Goal: Task Accomplishment & Management: Use online tool/utility

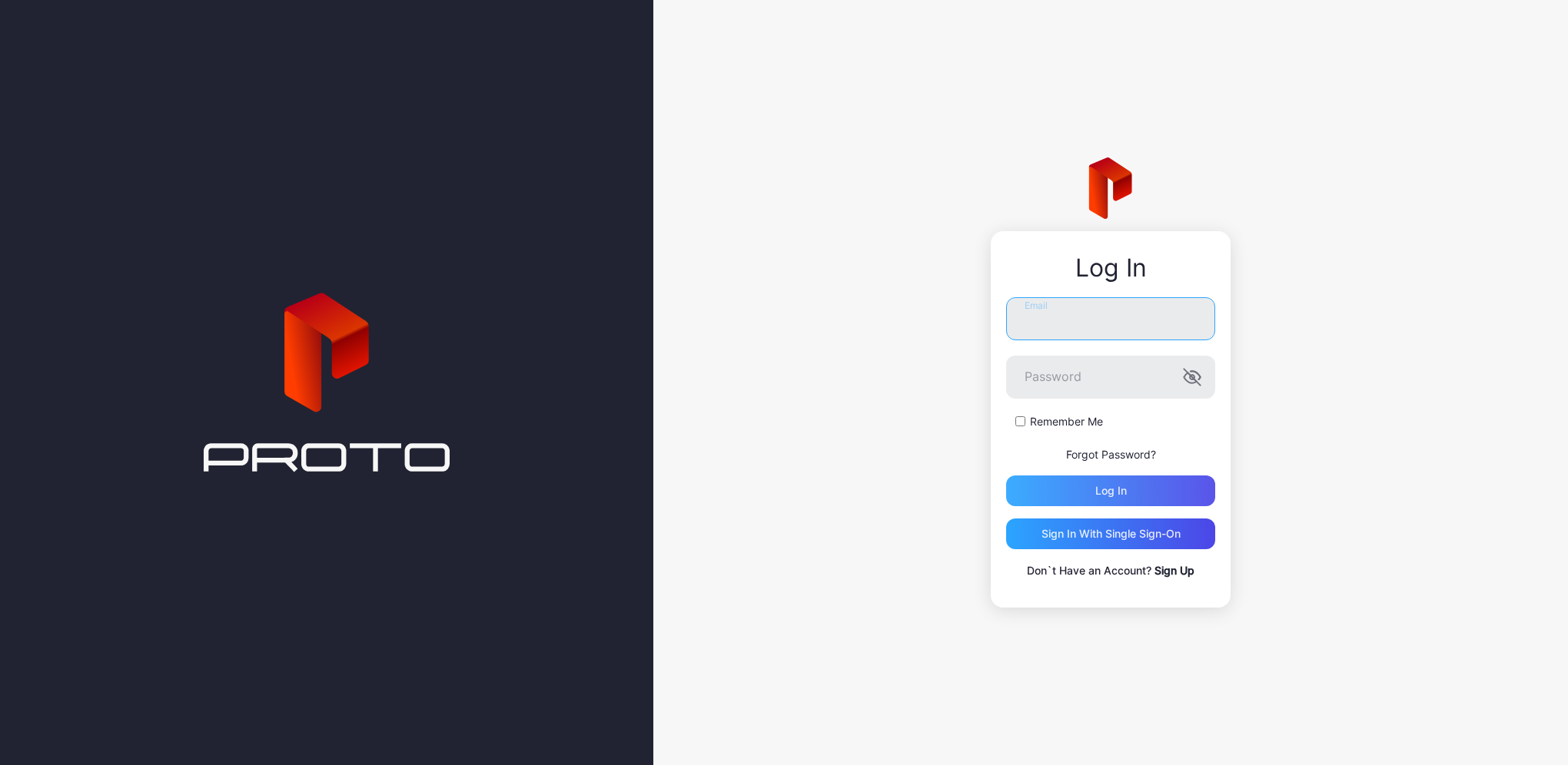
type input "**********"
click at [1100, 498] on div "Log in" at bounding box center [1110, 491] width 209 height 31
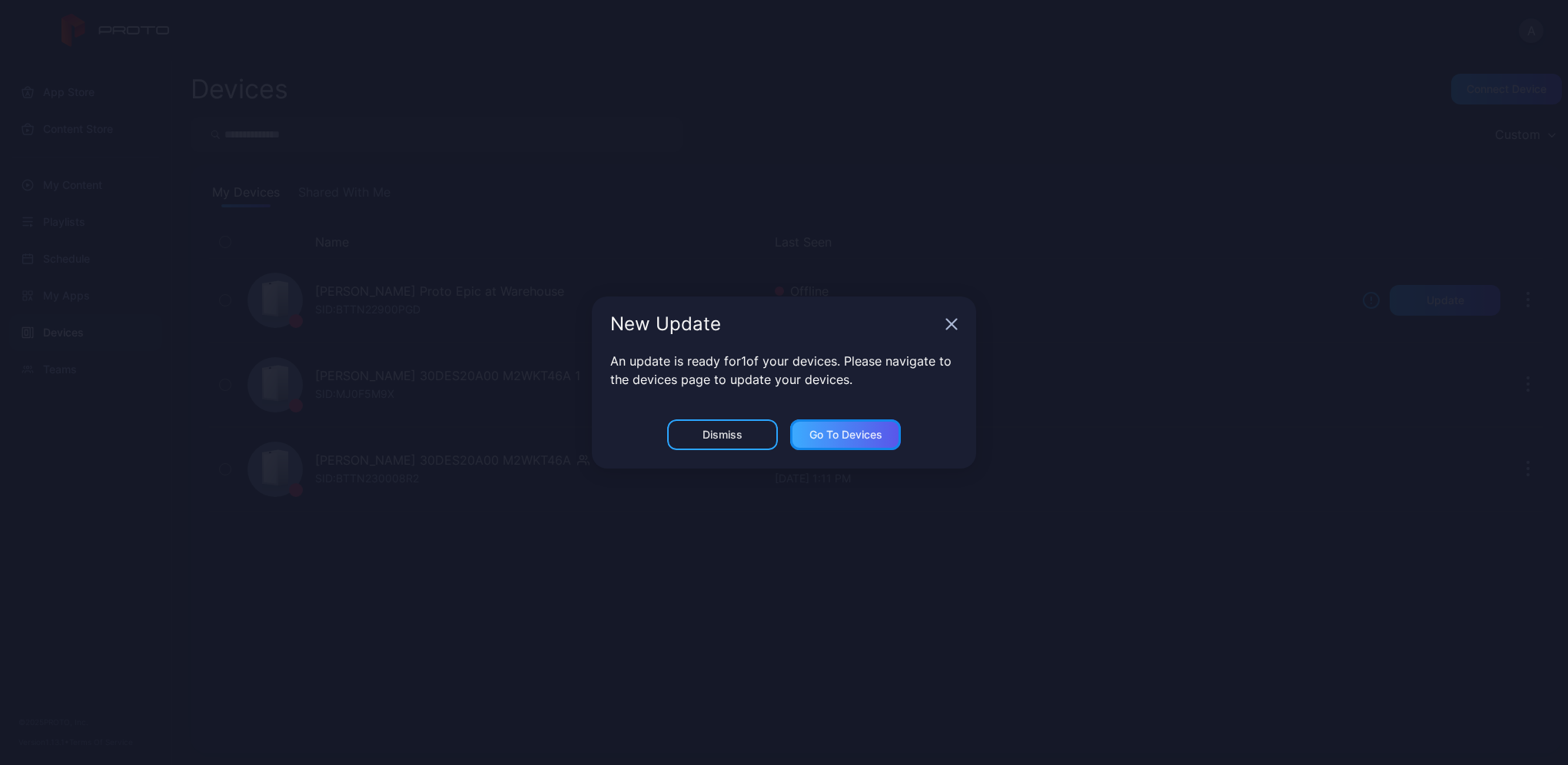
click at [848, 437] on div "Go to devices" at bounding box center [845, 434] width 73 height 12
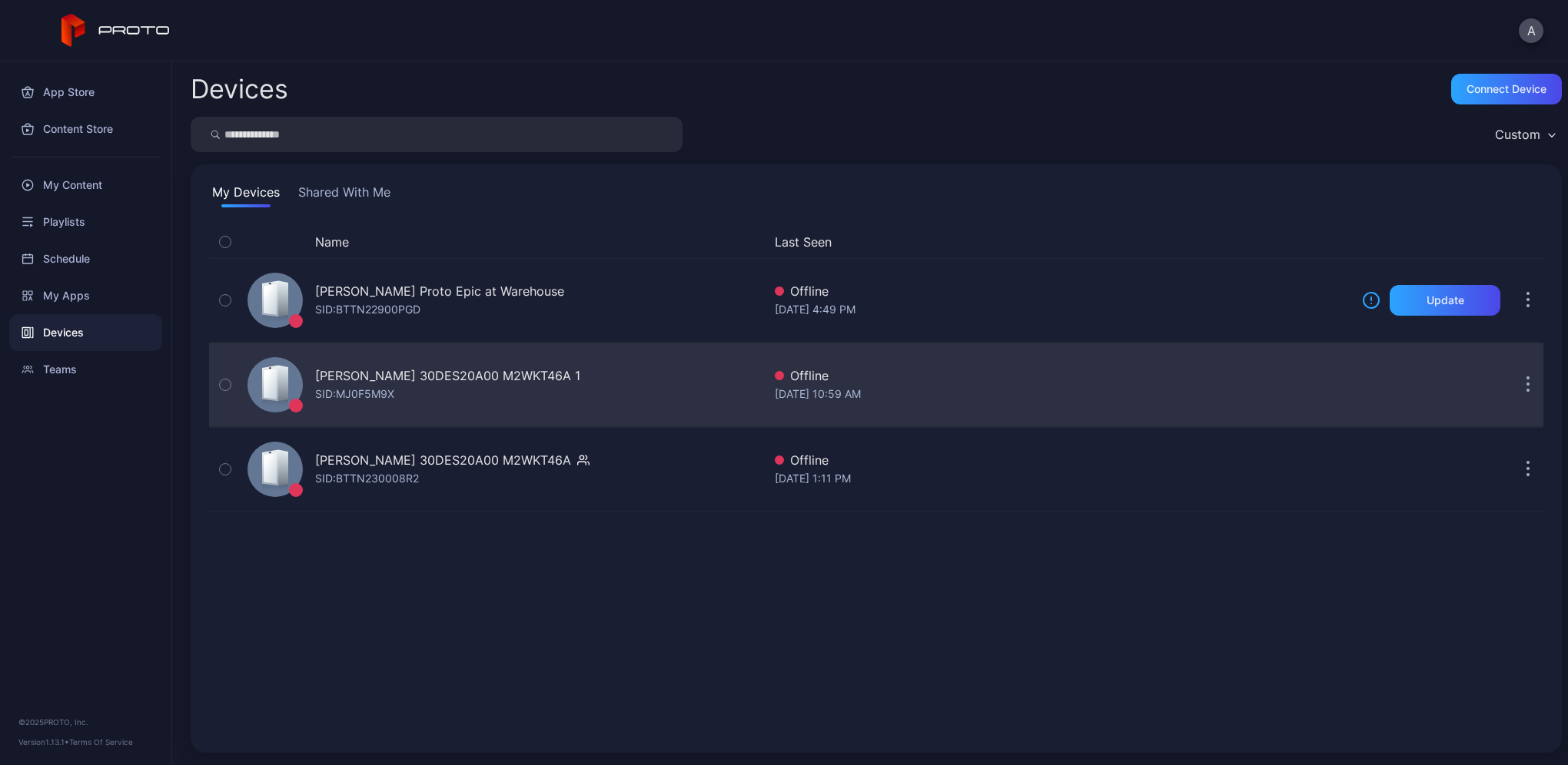
click at [343, 372] on div "[PERSON_NAME] 30DES20A00 M2WKT46A 1" at bounding box center [447, 376] width 265 height 19
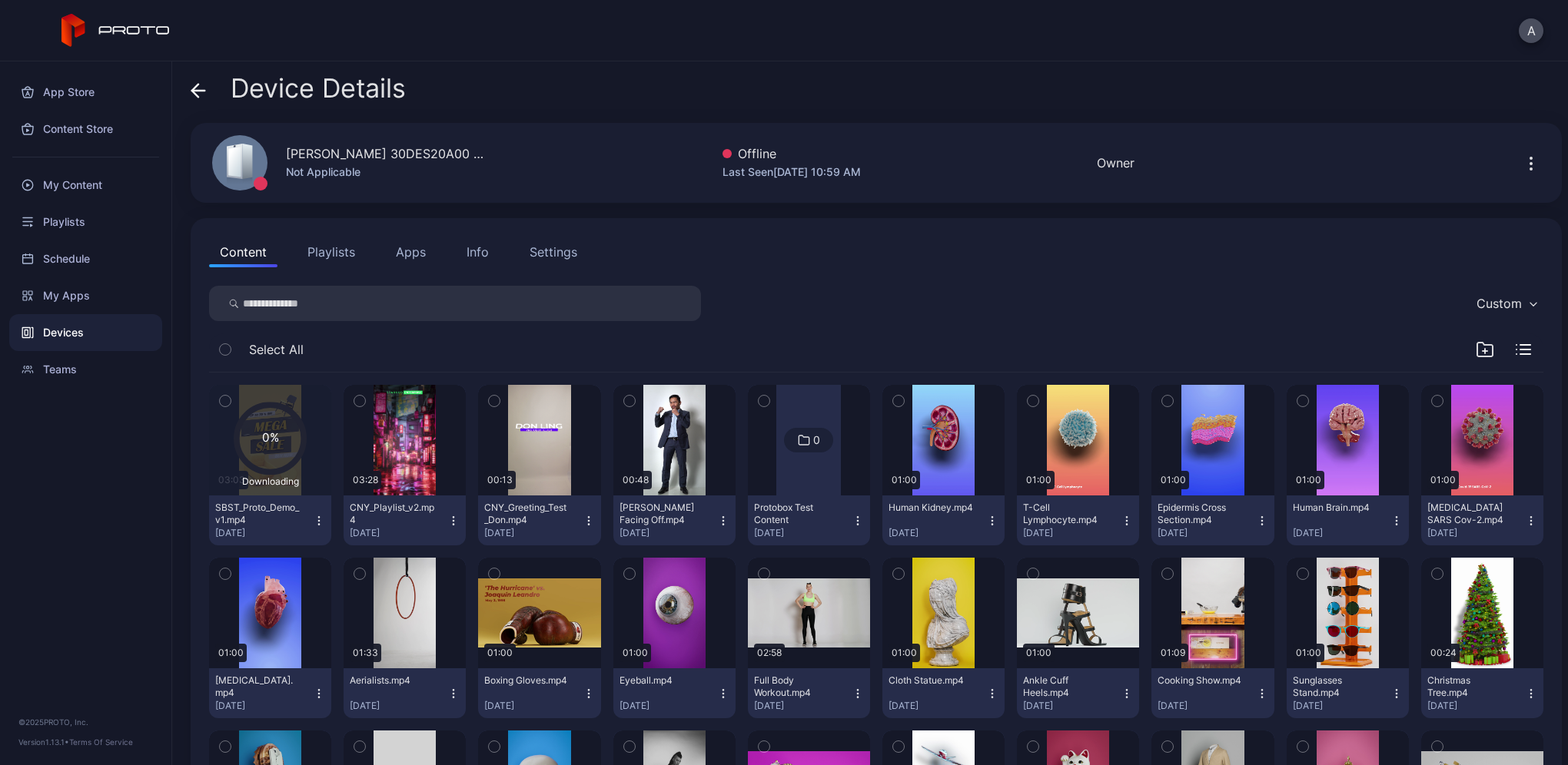
click at [305, 261] on button "Playlists" at bounding box center [331, 252] width 69 height 31
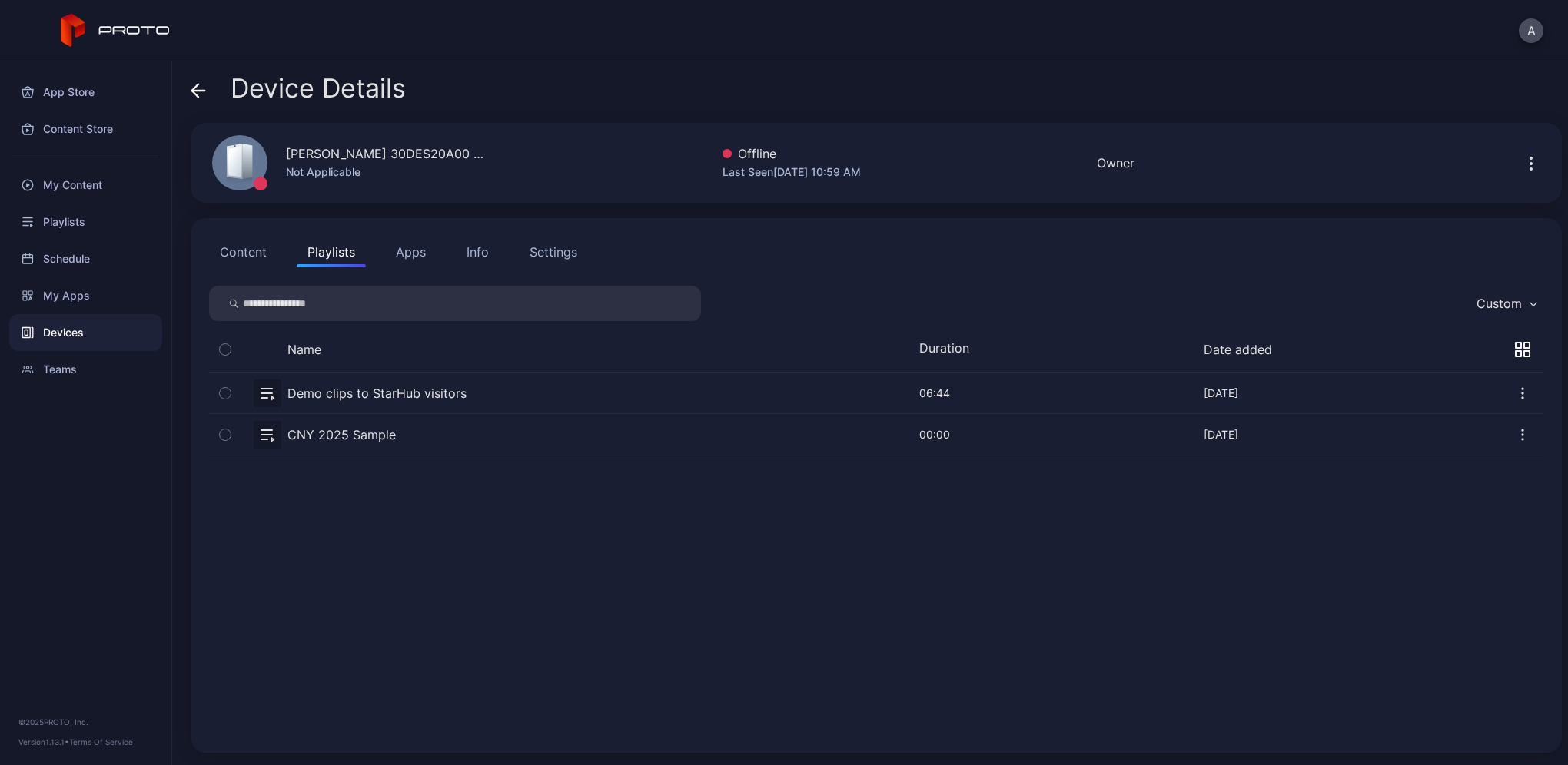
drag, startPoint x: 1241, startPoint y: 565, endPoint x: 977, endPoint y: 559, distance: 264.1
click at [1015, 556] on div "Demo clips to StarHub visitors [DATE] 06:44 Mar 22, 2023 CNY 2025 Sample [DATE]…" at bounding box center [876, 553] width 1335 height 362
click at [1515, 390] on icon "button" at bounding box center [1522, 393] width 16 height 16
click at [1526, 577] on div "Demo clips to StarHub visitors [DATE] 06:44 Mar 22, 2023 CNY 2025 Sample [DATE]…" at bounding box center [876, 554] width 1359 height 387
click at [1502, 290] on button "Custom" at bounding box center [1506, 303] width 74 height 35
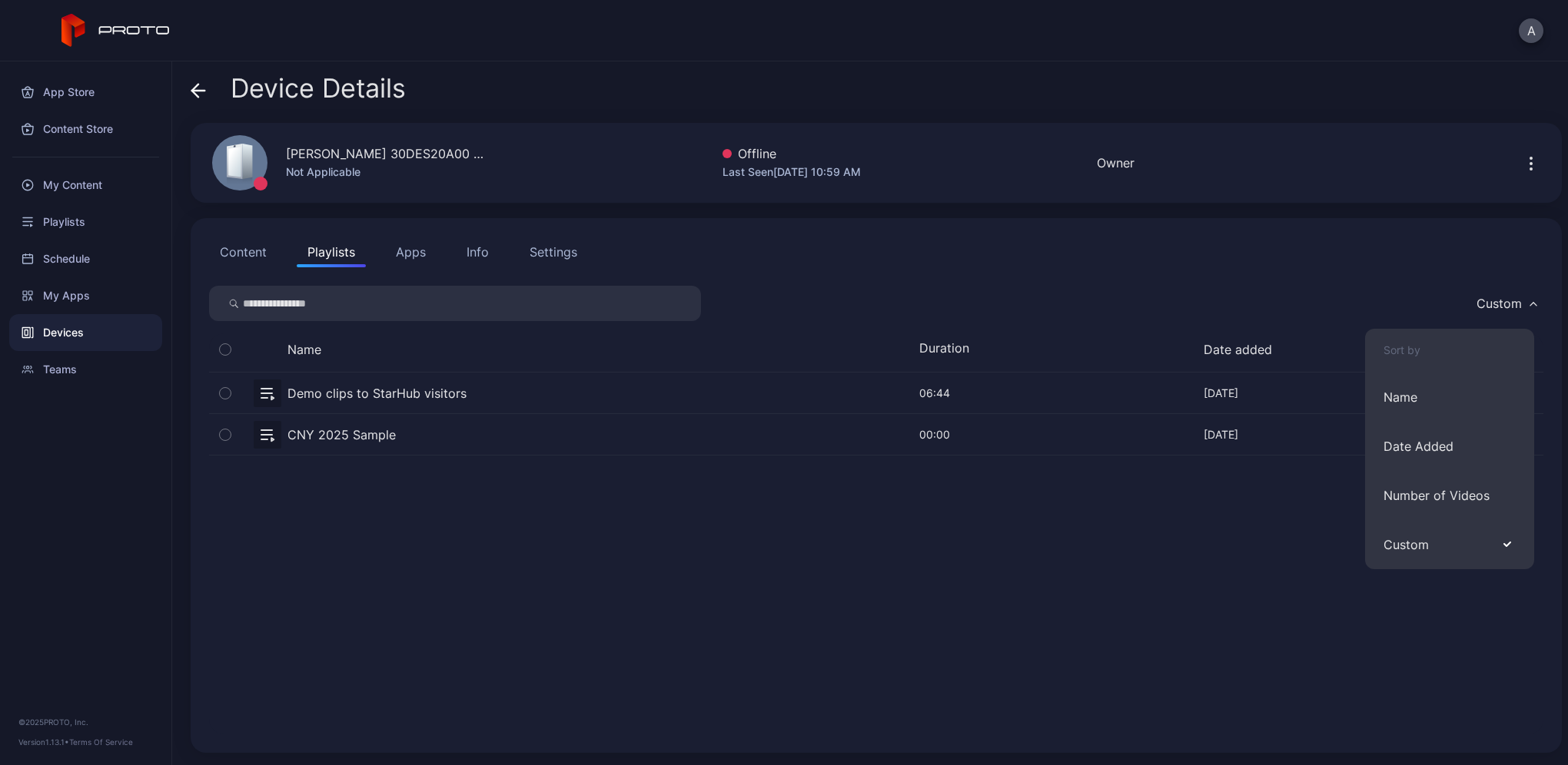
click at [1258, 287] on div "Custom" at bounding box center [876, 303] width 1335 height 35
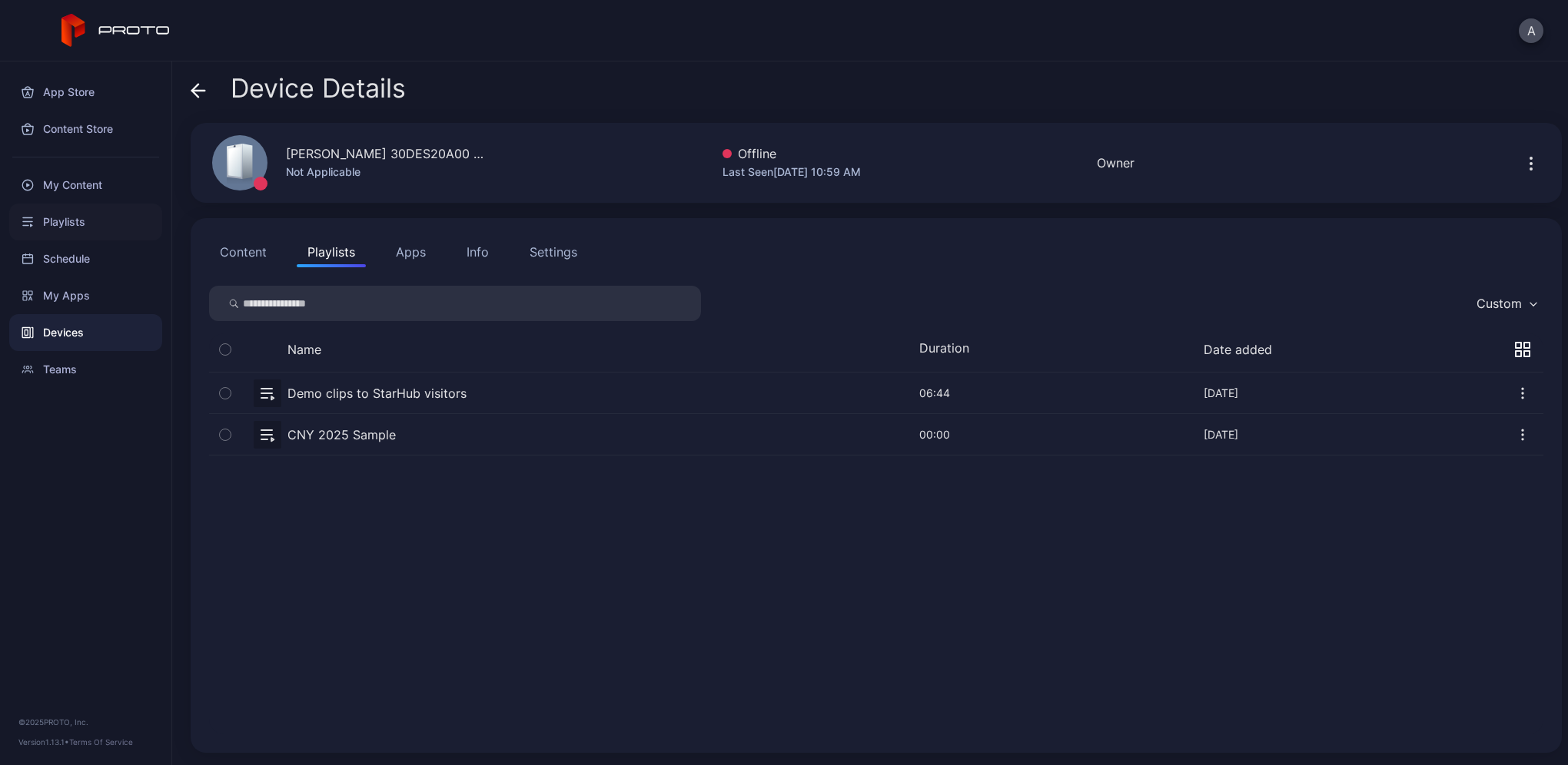
click at [86, 212] on div "Playlists" at bounding box center [86, 222] width 153 height 37
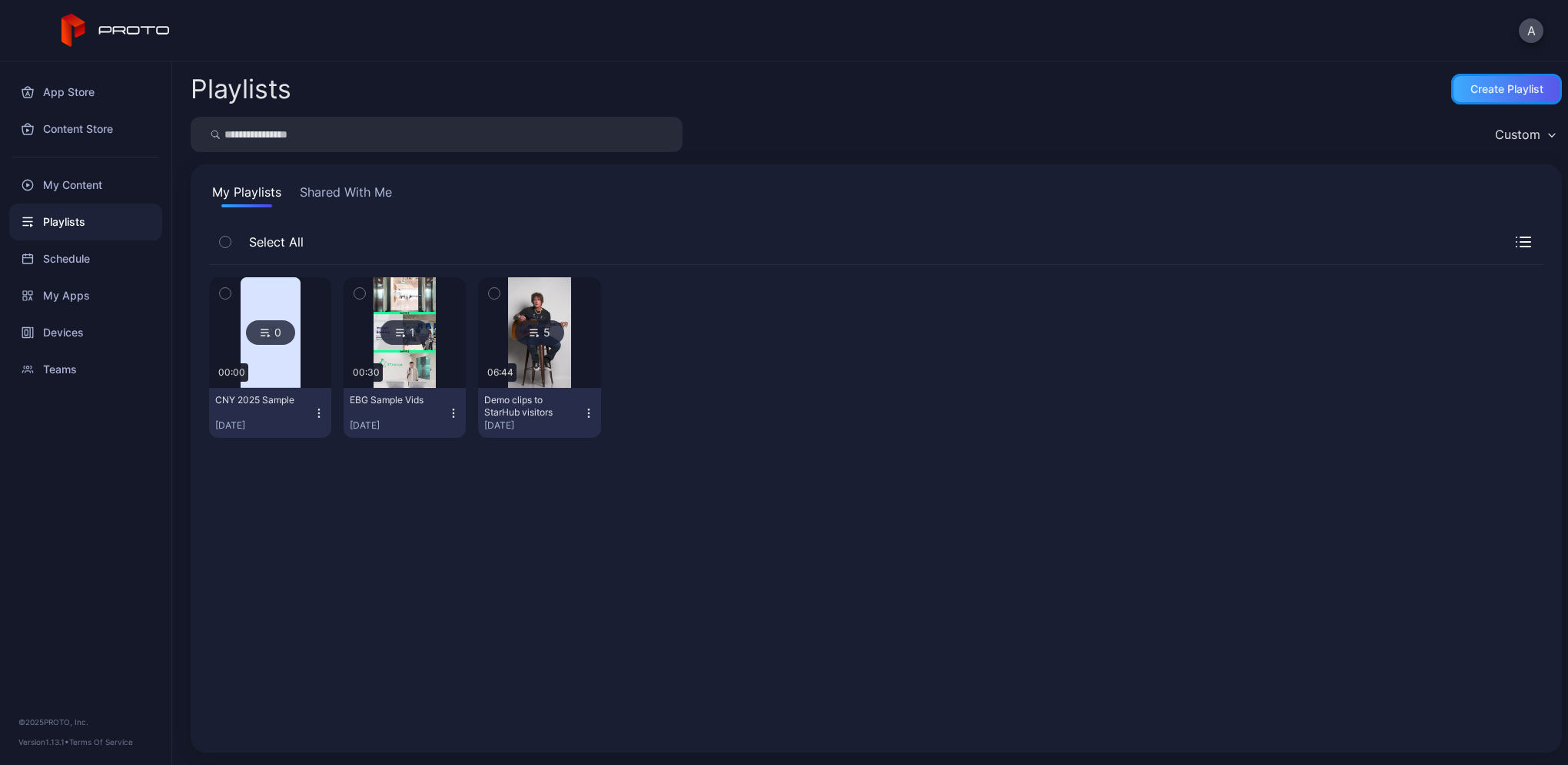
click at [1491, 86] on div "Create Playlist" at bounding box center [1507, 88] width 73 height 12
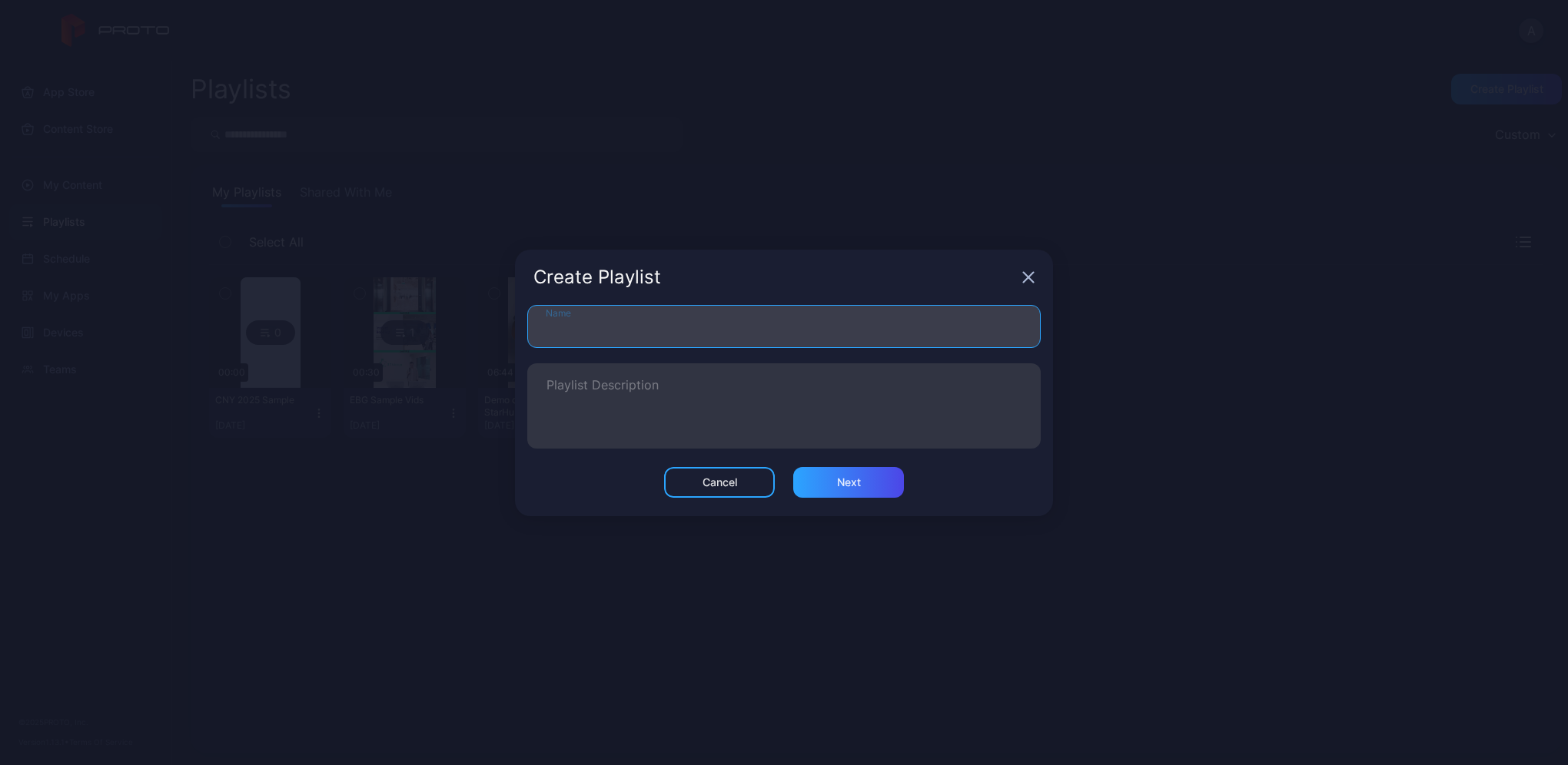
click at [656, 331] on input "Name" at bounding box center [784, 326] width 513 height 43
type input "**********"
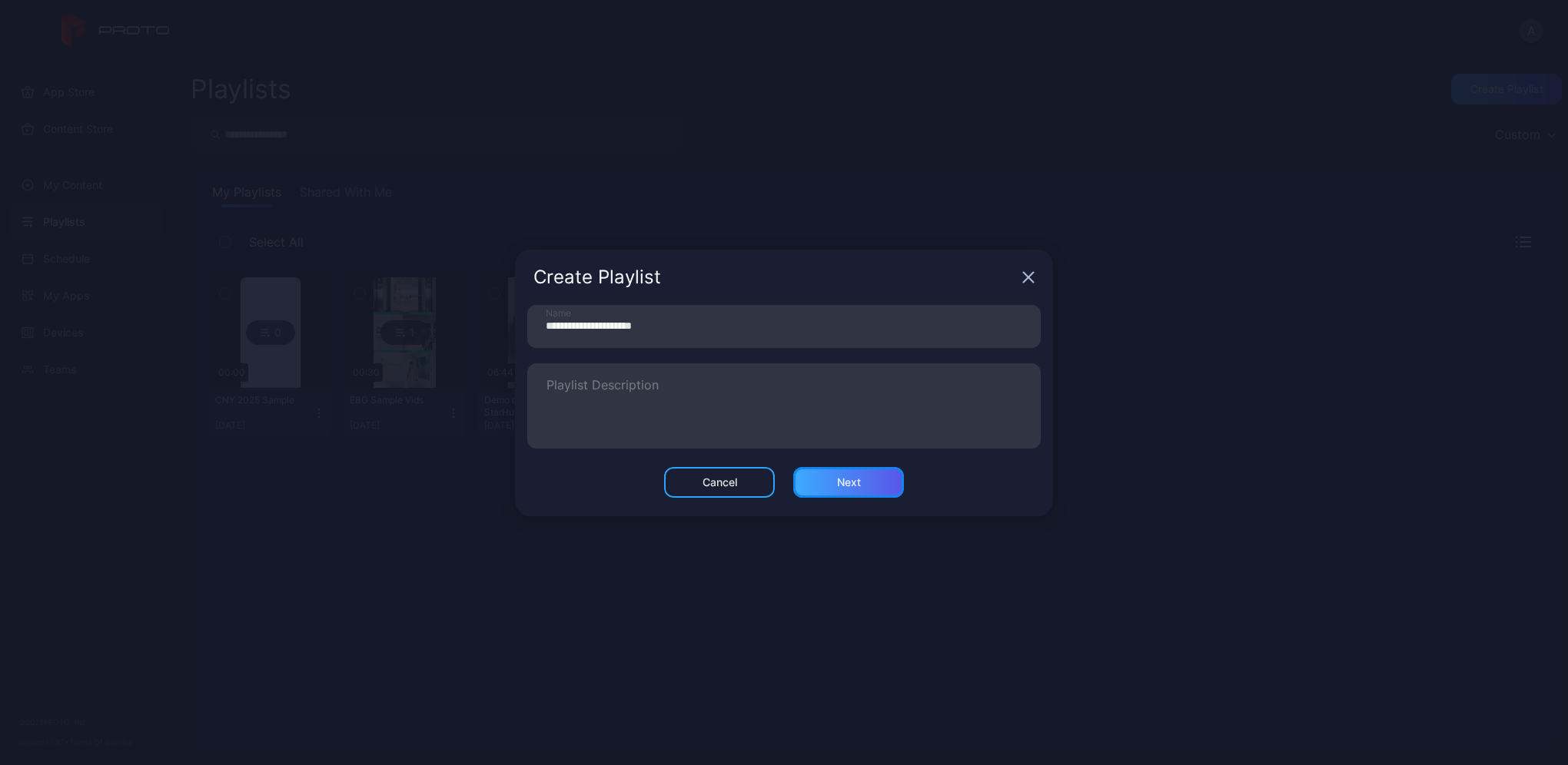
click at [834, 486] on div "Next" at bounding box center [848, 481] width 111 height 31
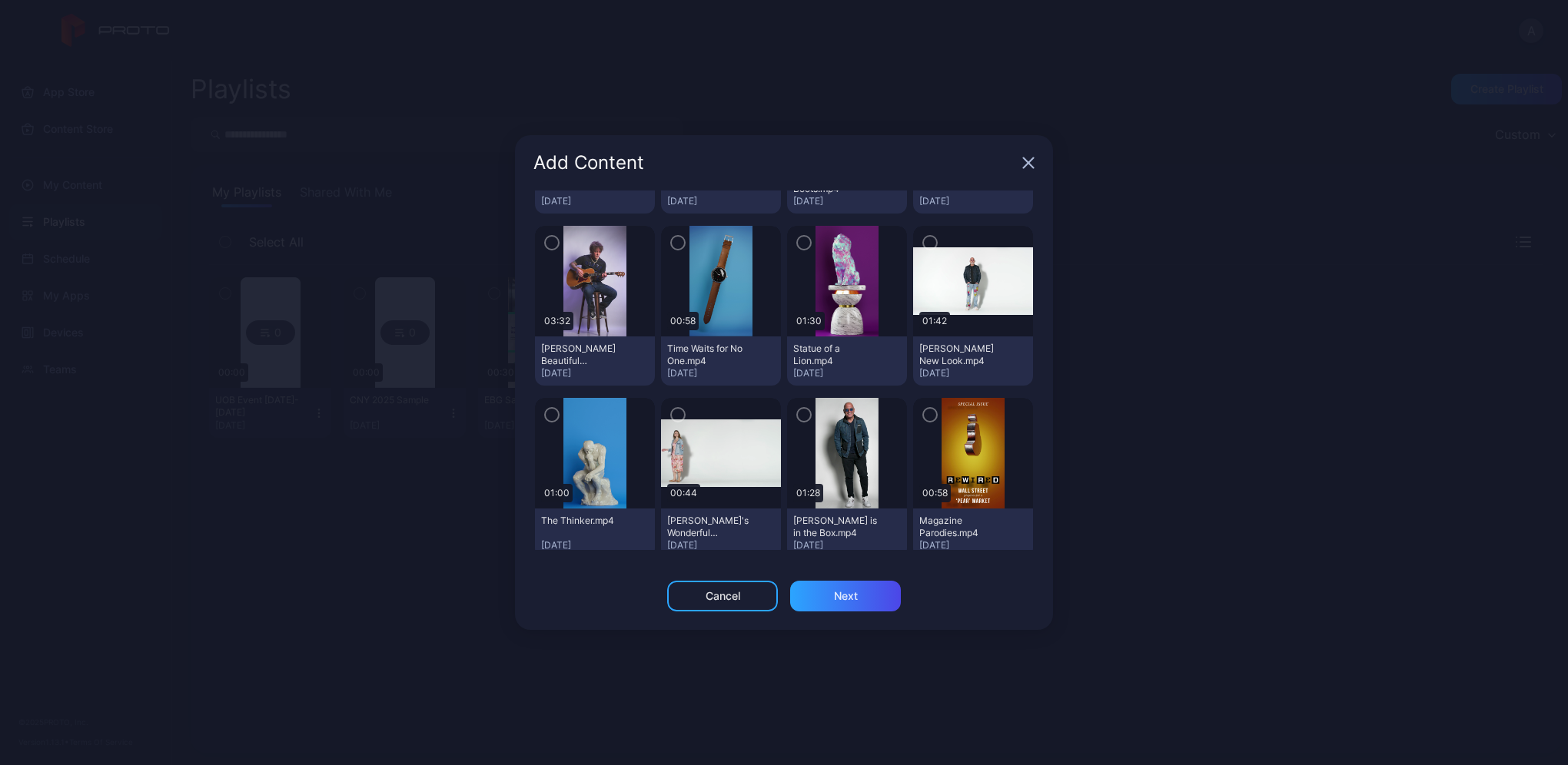
scroll to position [2261, 0]
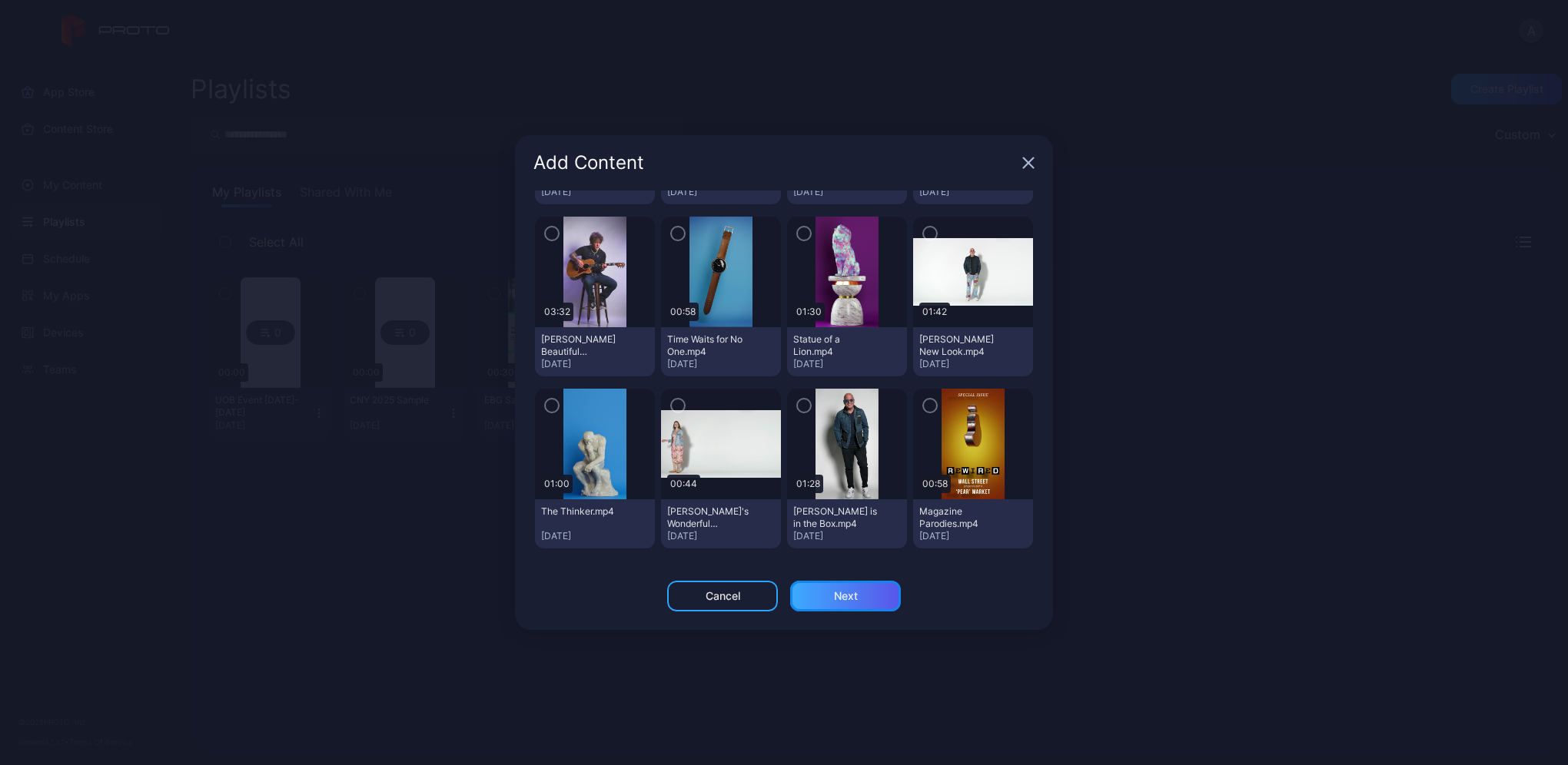
click at [842, 597] on div "Next" at bounding box center [846, 596] width 24 height 12
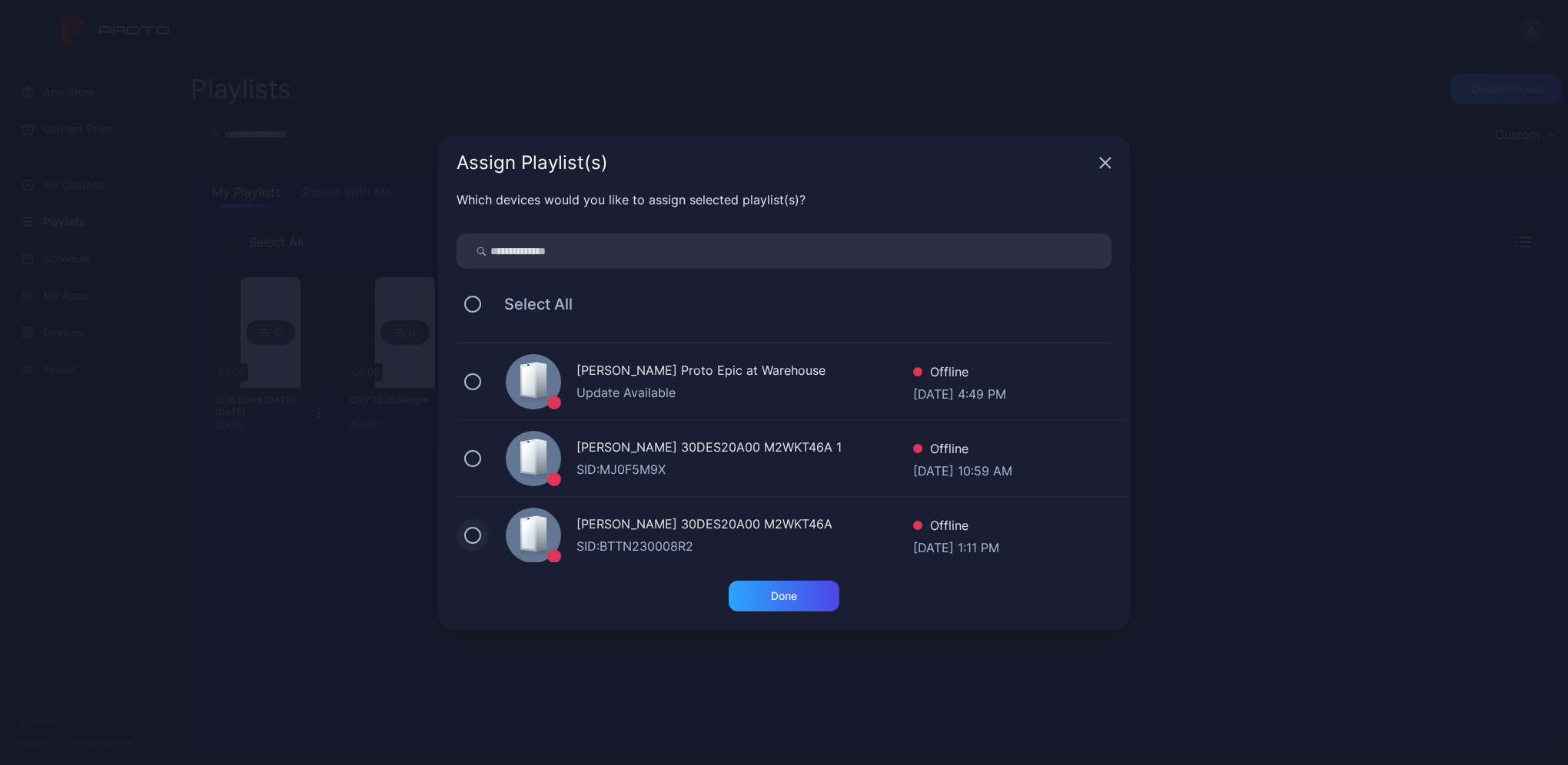
click at [476, 532] on button at bounding box center [472, 535] width 17 height 17
click at [811, 596] on div "Done" at bounding box center [783, 596] width 111 height 31
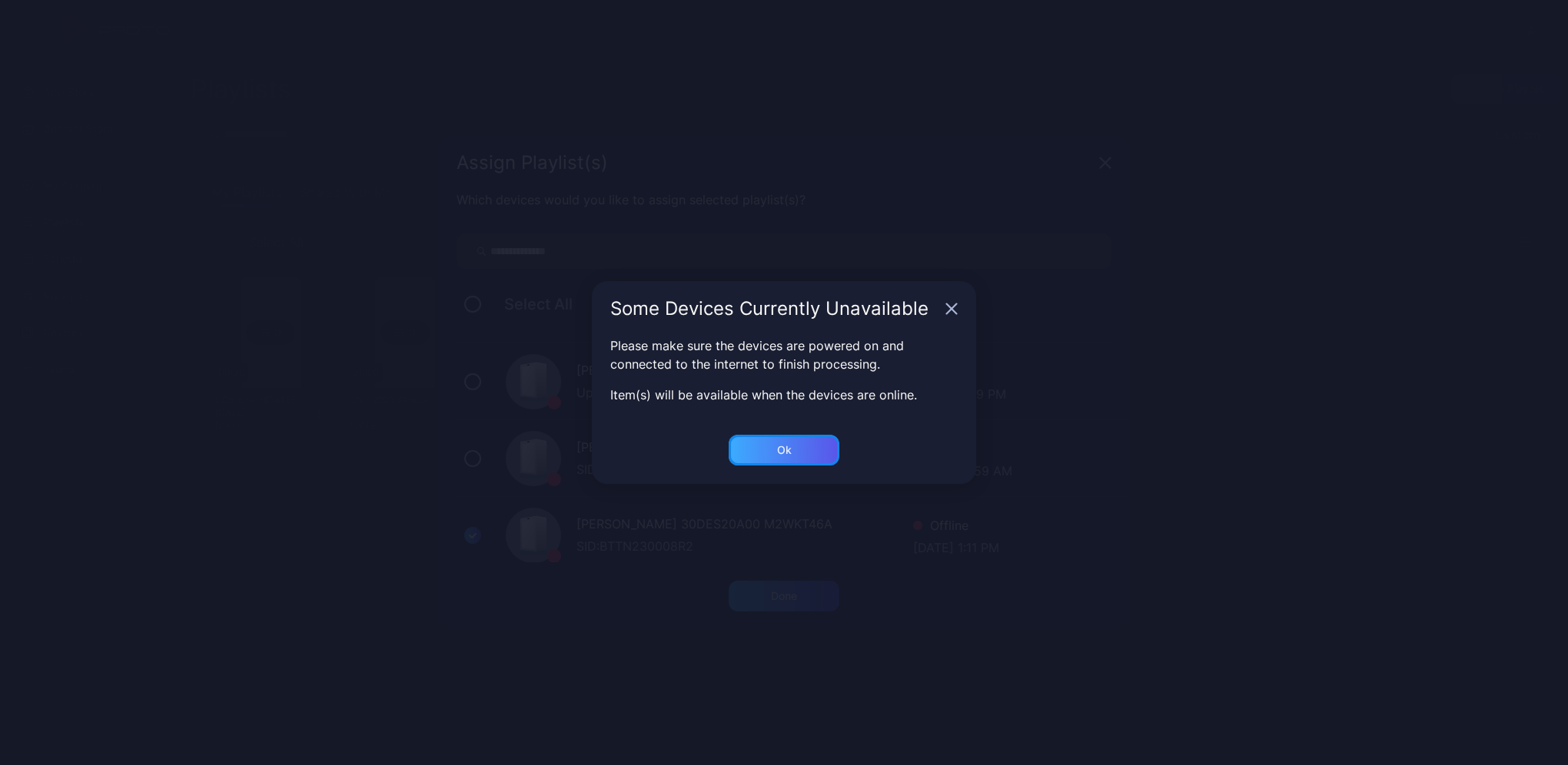
click at [782, 452] on div "Ok" at bounding box center [784, 450] width 15 height 12
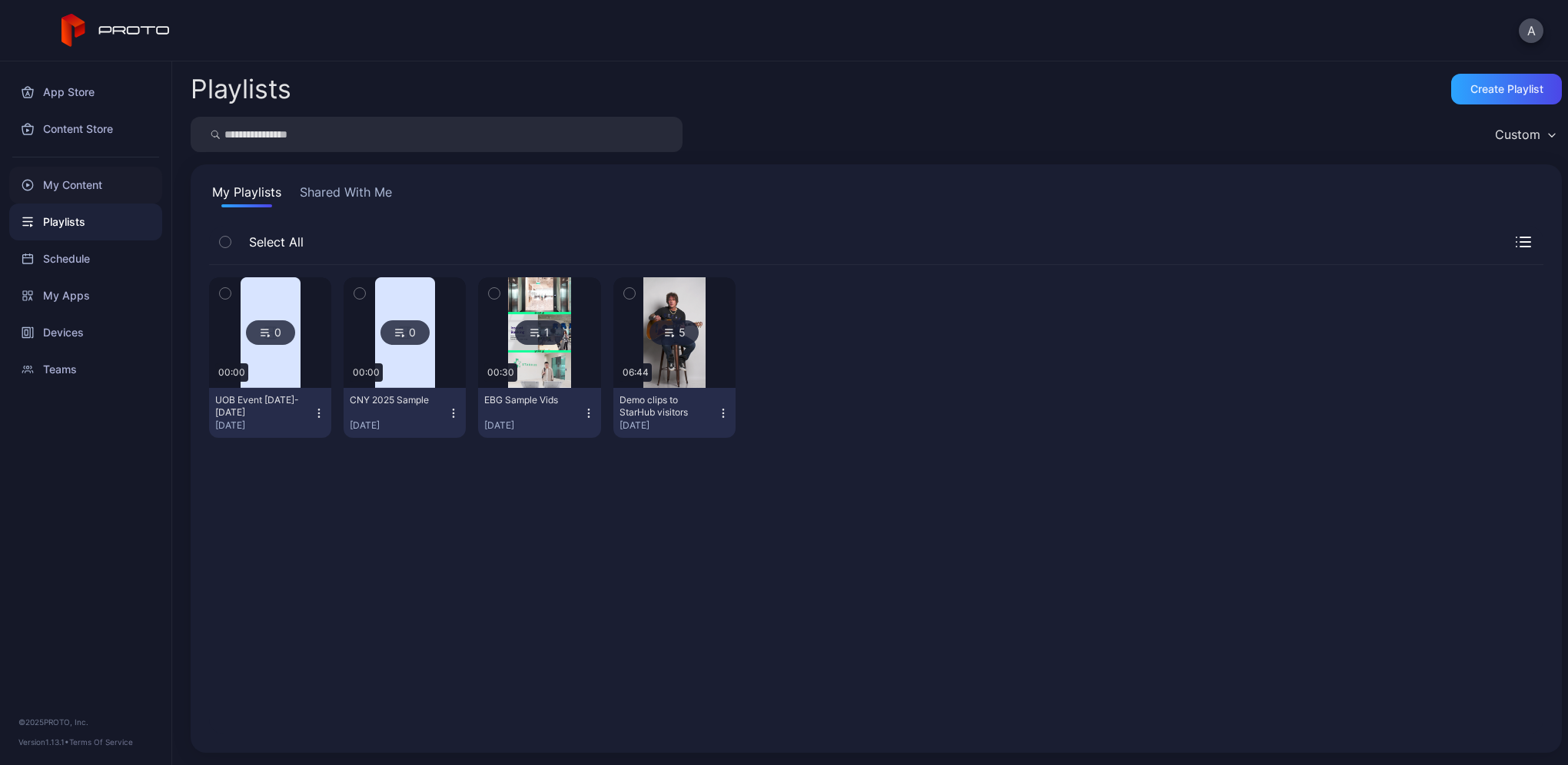
click at [66, 191] on div "My Content" at bounding box center [86, 185] width 153 height 37
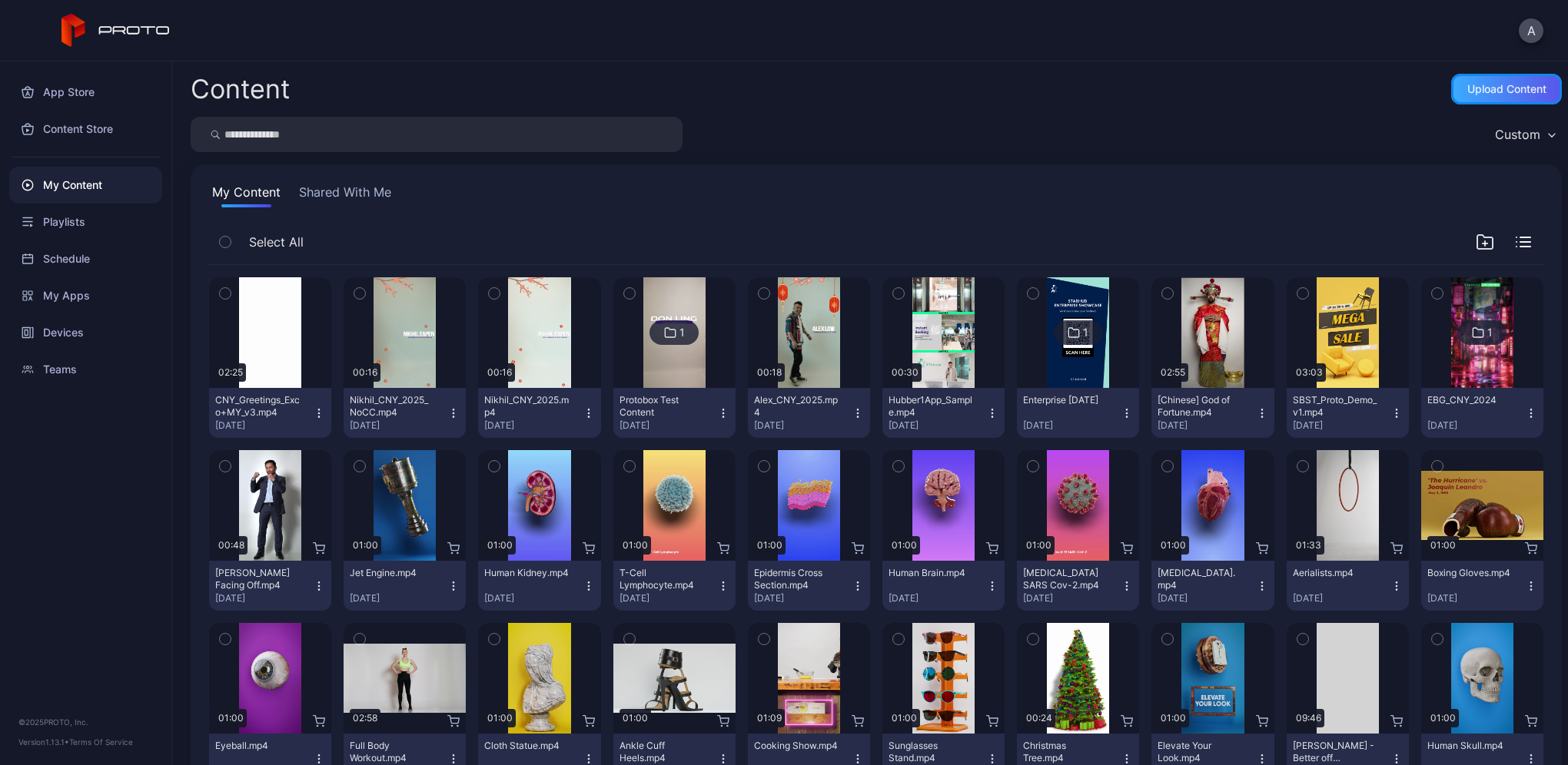
click at [1482, 102] on div "Upload Content" at bounding box center [1506, 88] width 111 height 31
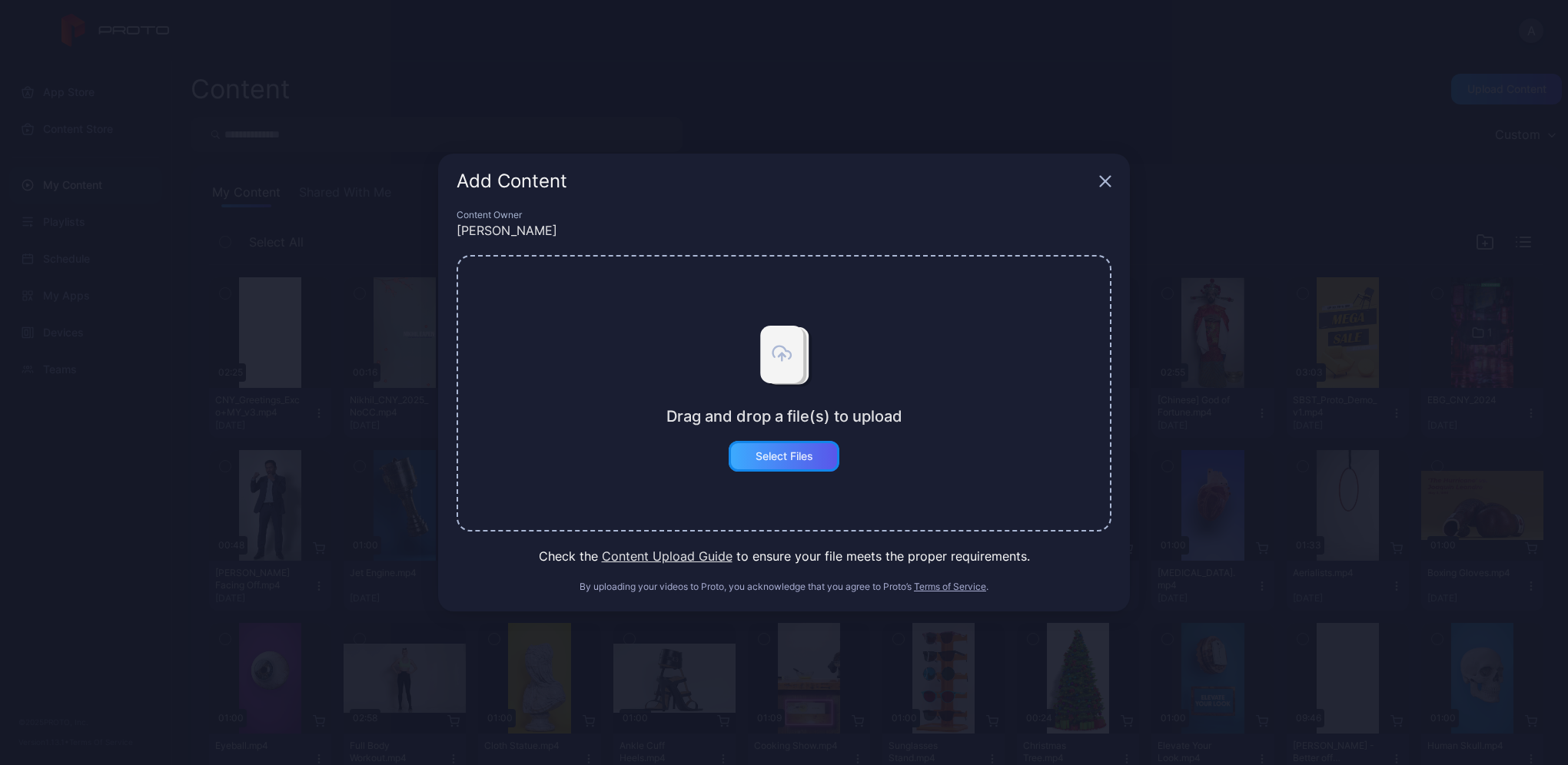
click at [763, 458] on div "Select Files" at bounding box center [784, 455] width 58 height 12
click at [816, 464] on button "Select Files" at bounding box center [783, 455] width 111 height 31
click at [796, 454] on button "Select Files" at bounding box center [783, 455] width 111 height 31
click at [808, 458] on button "Select Files" at bounding box center [783, 455] width 111 height 31
click at [716, 566] on div "Content Owner [PERSON_NAME] Drag and drop a file(s) to upload Select Files Chec…" at bounding box center [784, 410] width 692 height 402
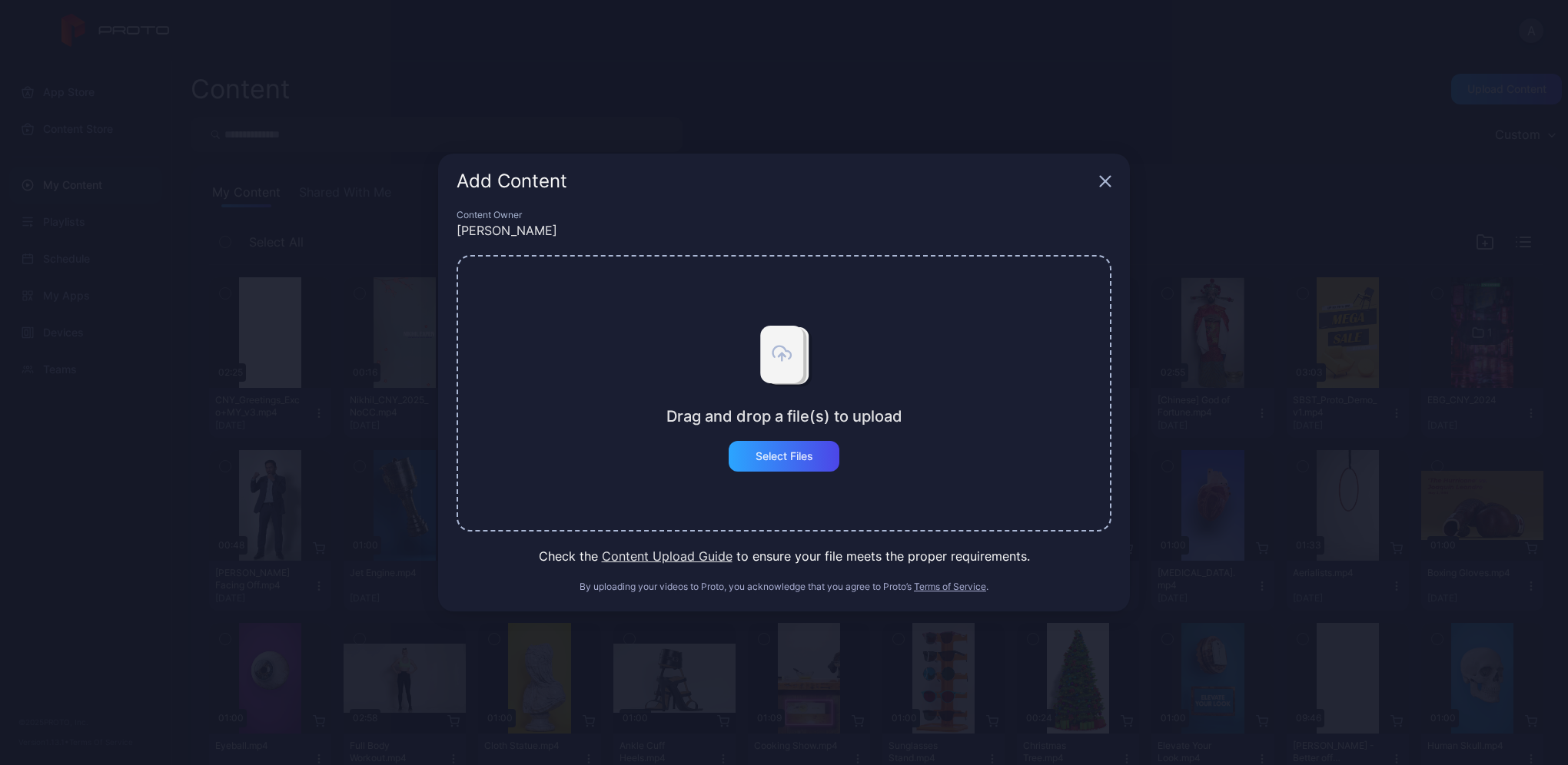
click at [711, 560] on button "Content Upload Guide" at bounding box center [667, 556] width 130 height 19
click at [816, 452] on div "Select Files" at bounding box center [783, 455] width 111 height 31
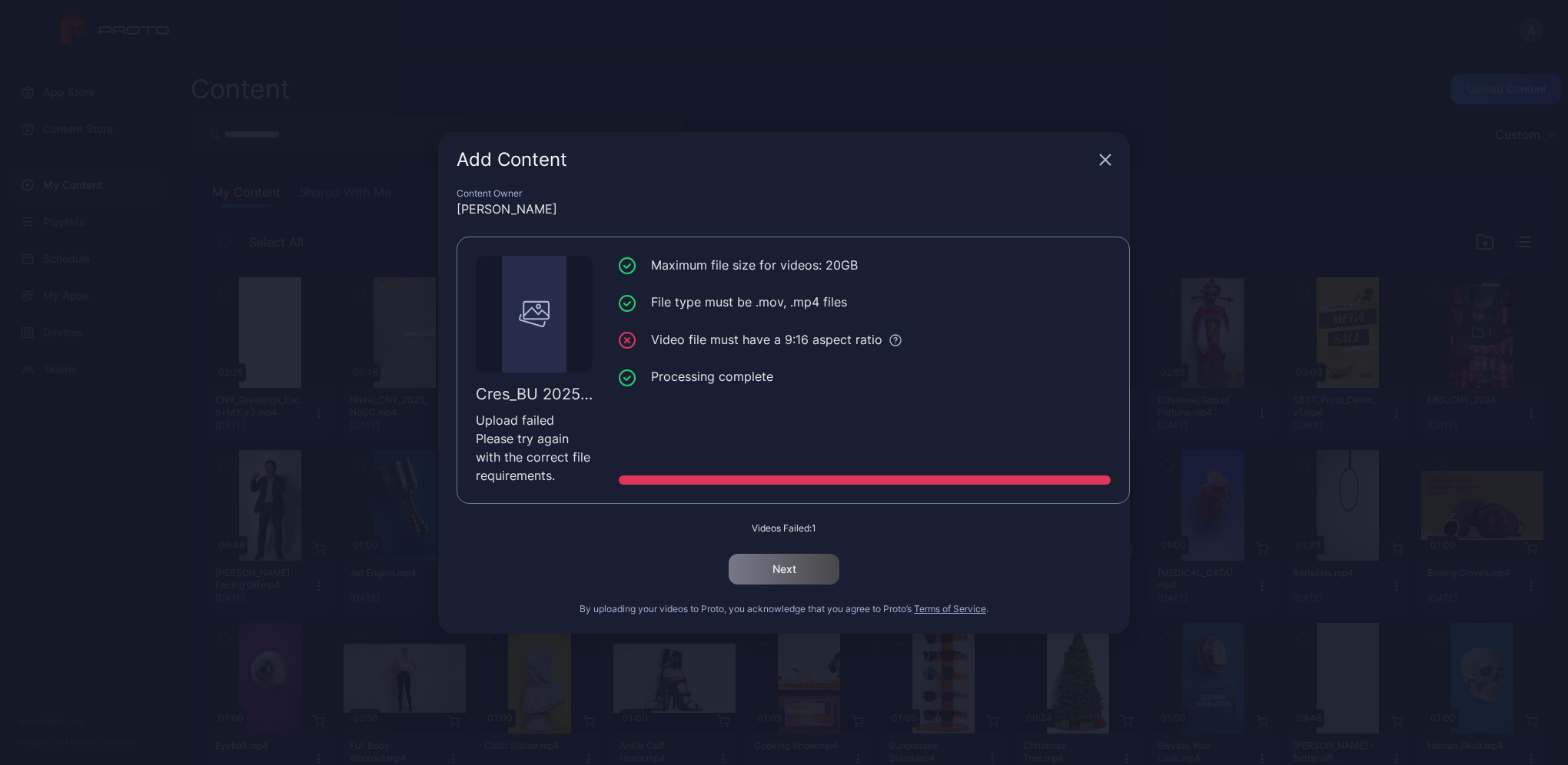
click at [1105, 162] on icon "button" at bounding box center [1105, 159] width 10 height 10
